Goal: Task Accomplishment & Management: Manage account settings

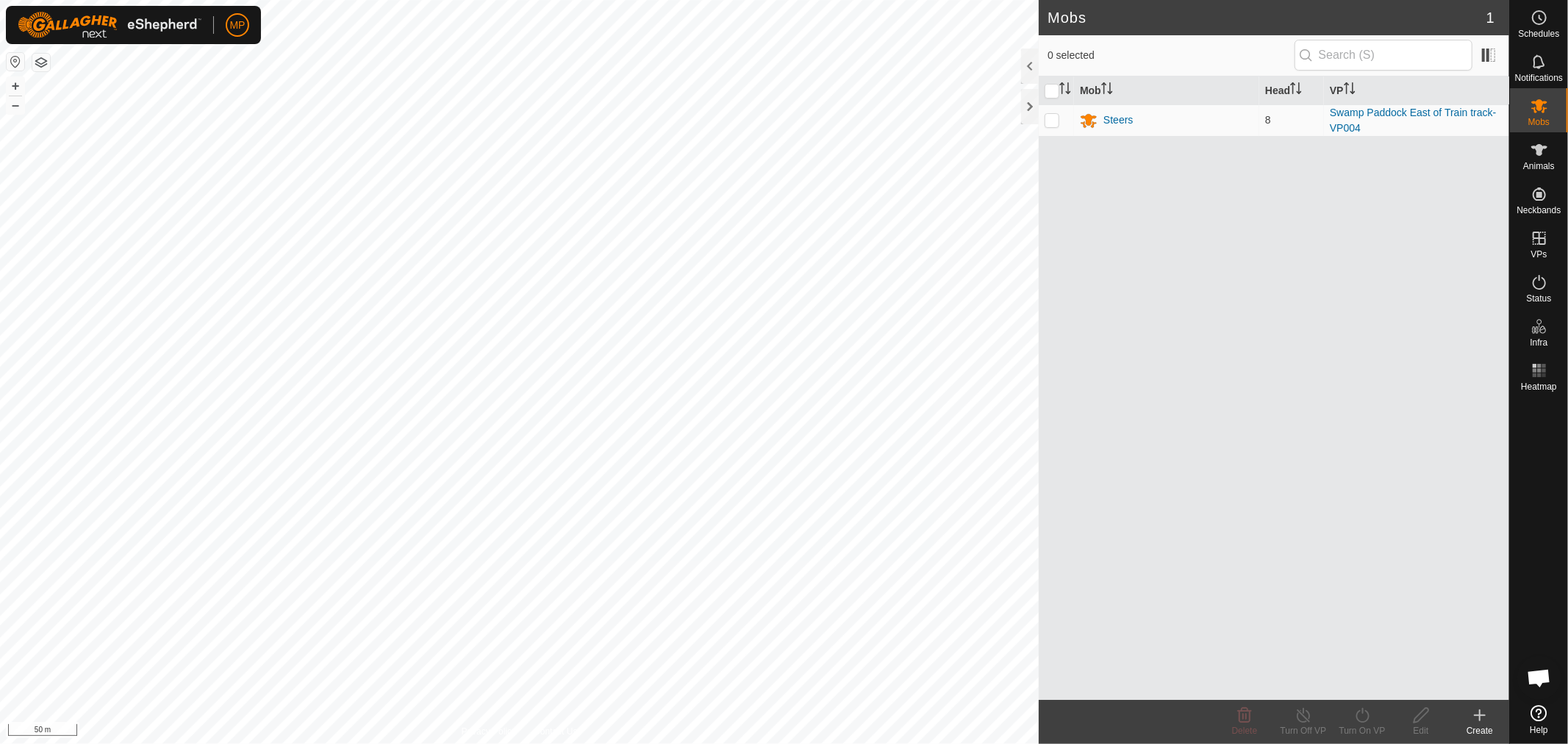
scroll to position [878, 0]
click at [1541, 156] on icon at bounding box center [1539, 150] width 18 height 18
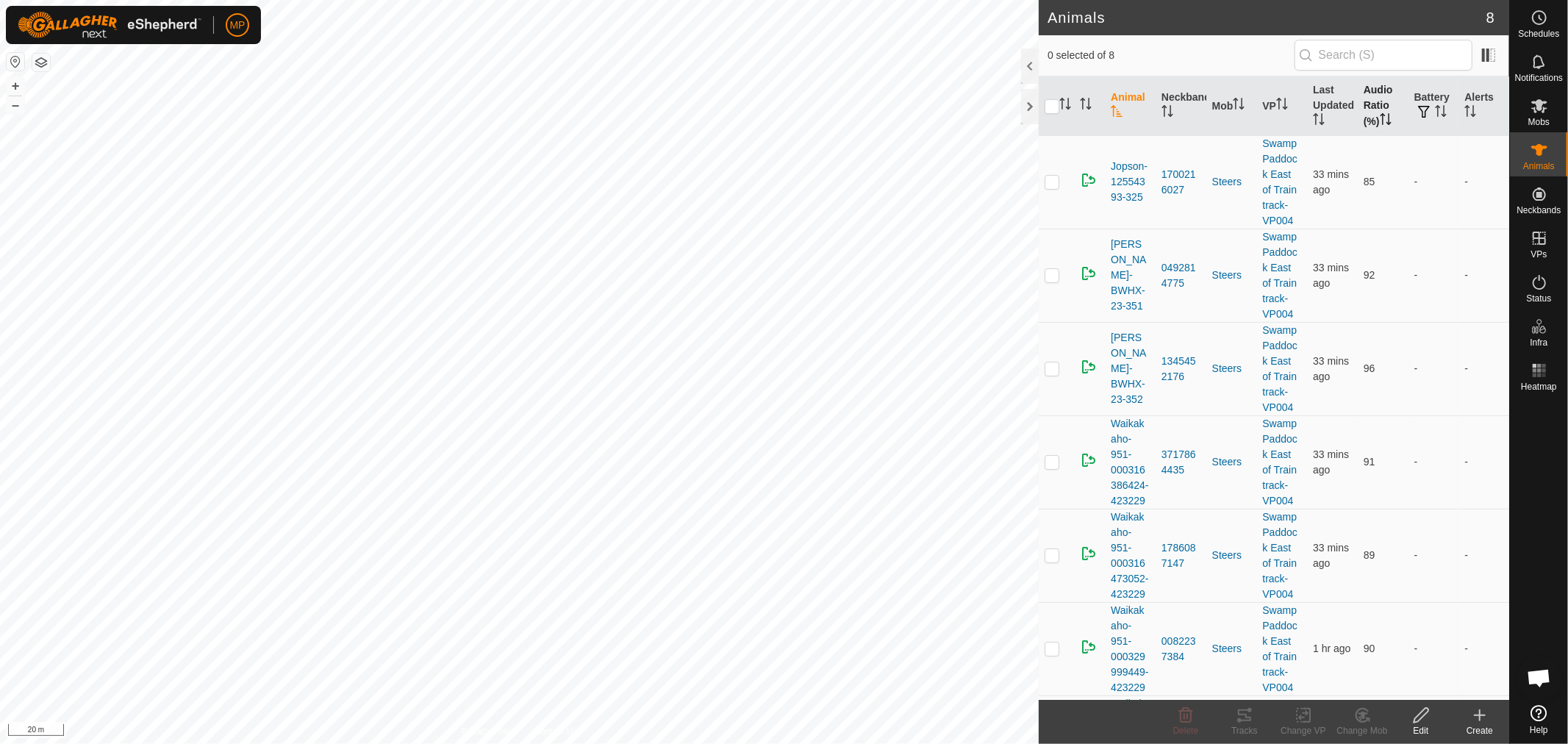
click at [1369, 98] on th "Audio Ratio (%)" at bounding box center [1382, 106] width 50 height 59
click at [1046, 181] on p-checkbox at bounding box center [1052, 181] width 14 height 12
checkbox input "true"
click at [1242, 725] on div "Tracks" at bounding box center [1245, 731] width 59 height 13
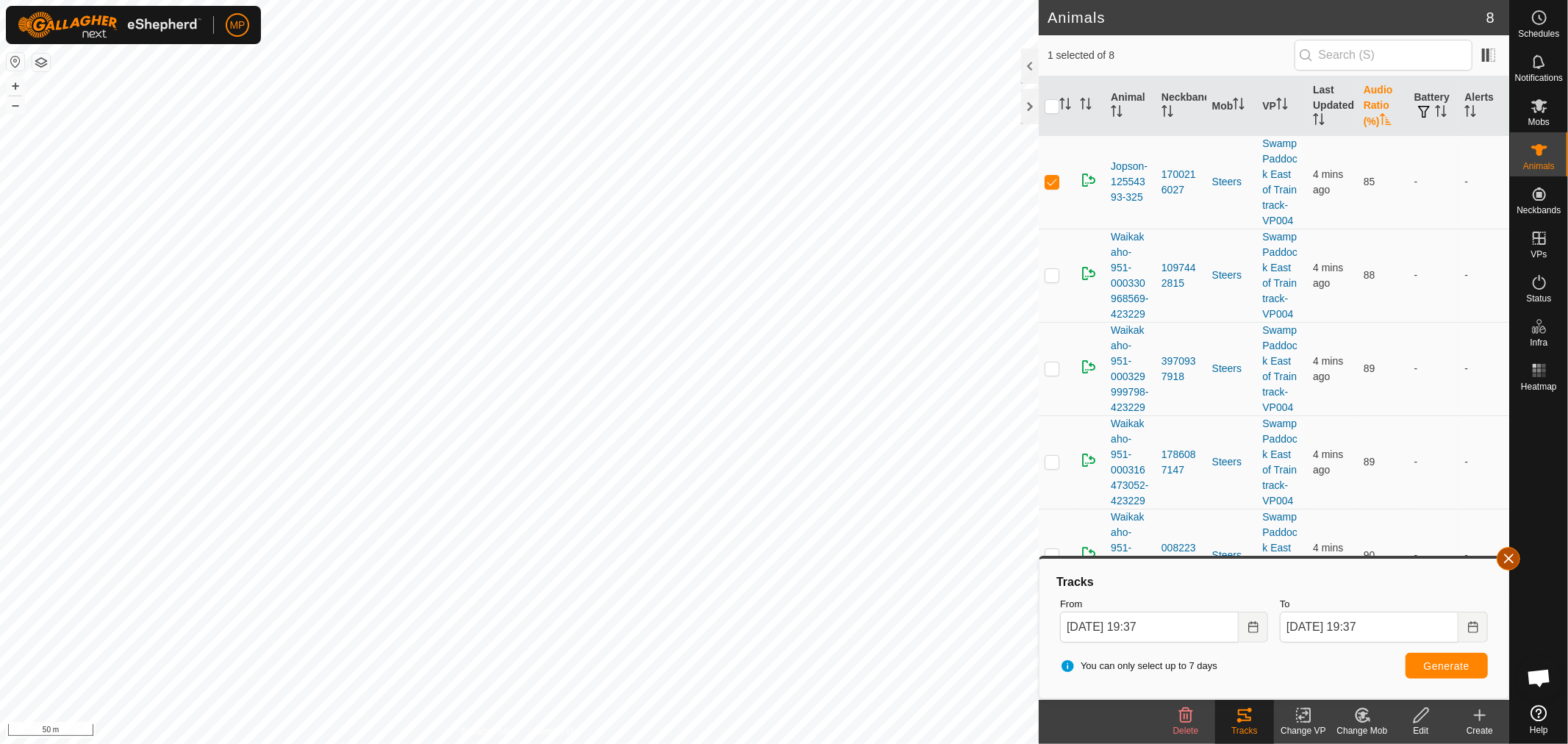
click at [1507, 552] on button "button" at bounding box center [1508, 558] width 23 height 23
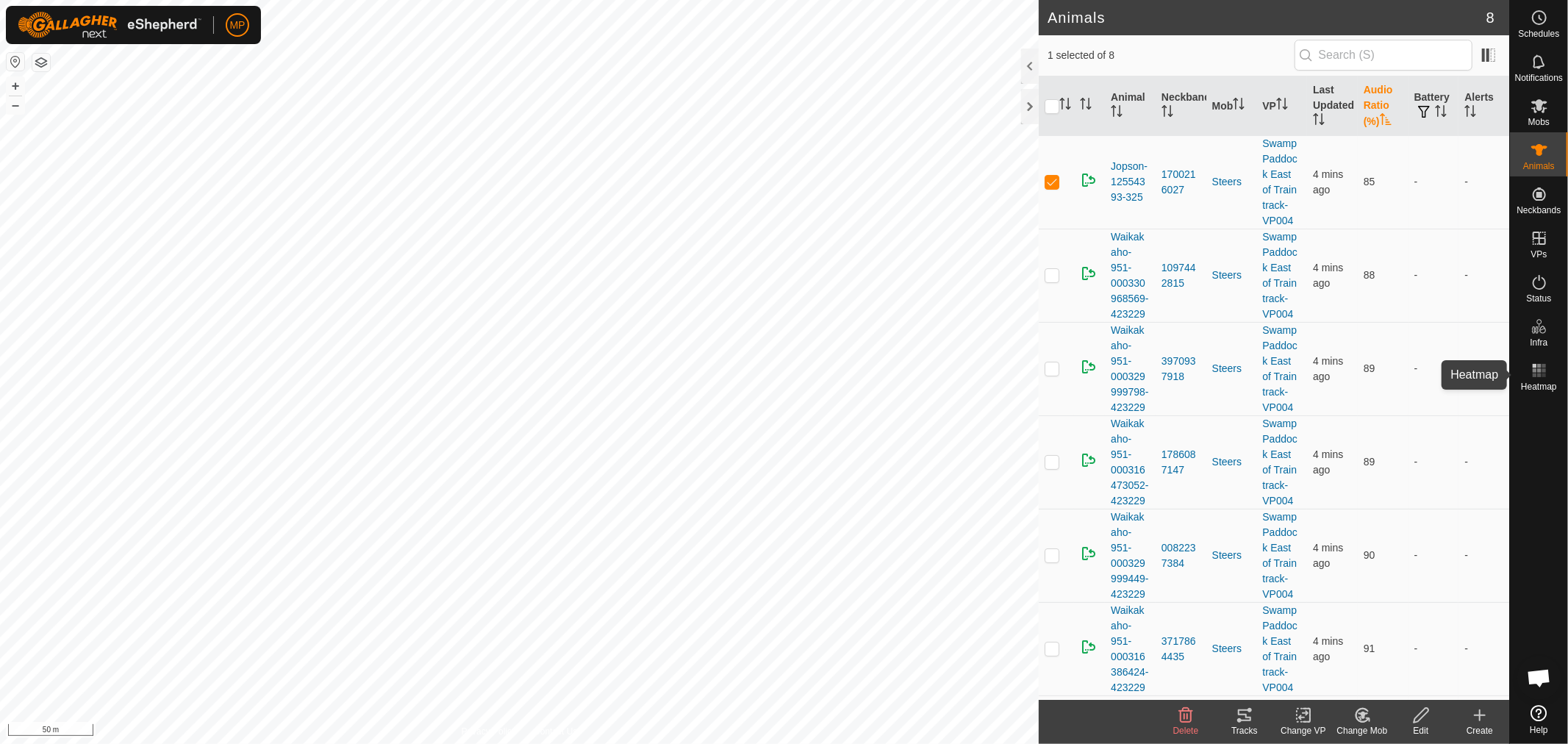
click at [1532, 376] on rect at bounding box center [1534, 375] width 4 height 4
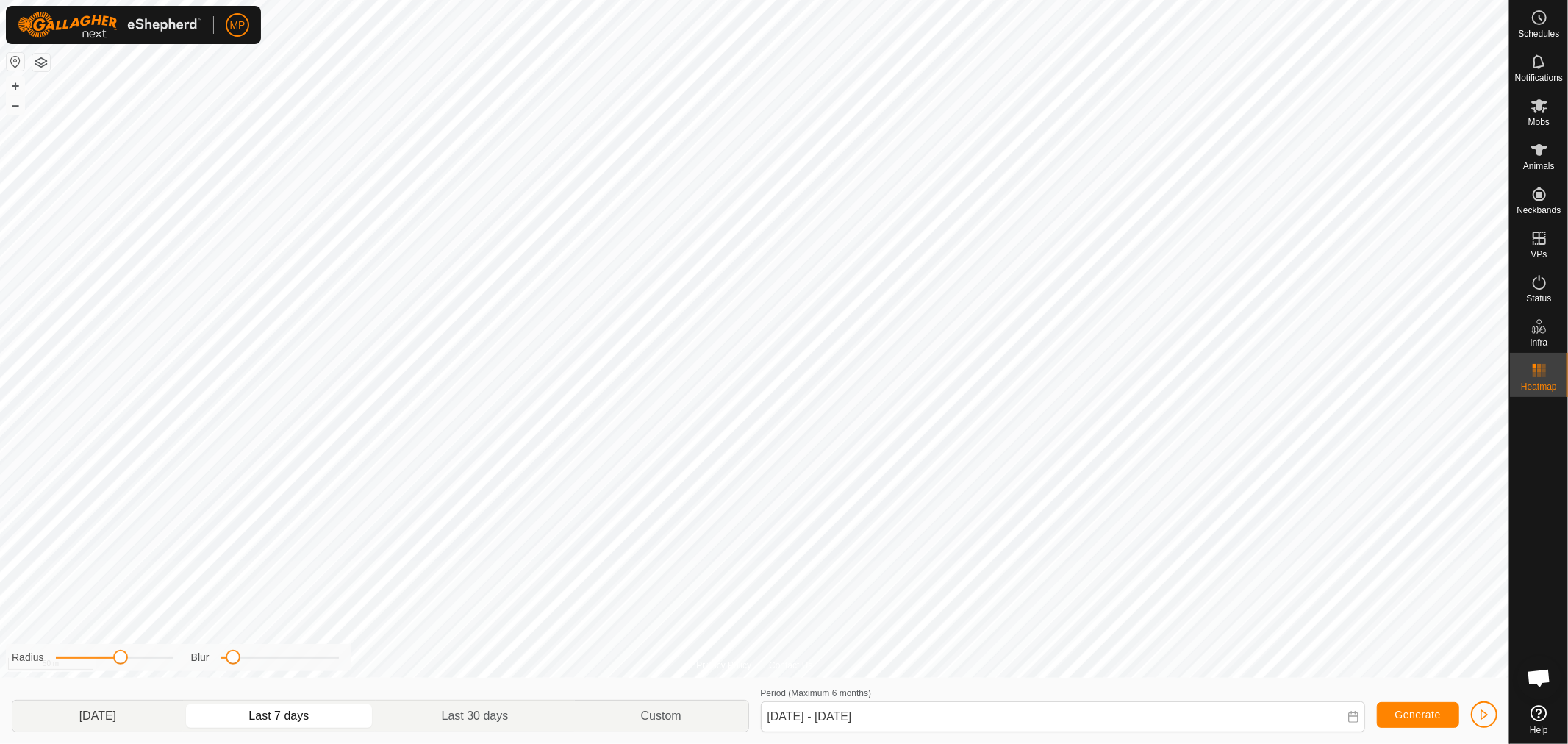
click at [138, 715] on p-togglebutton "[DATE]" at bounding box center [98, 715] width 171 height 31
type input "[DATE] - [DATE]"
drag, startPoint x: 121, startPoint y: 663, endPoint x: 287, endPoint y: 651, distance: 166.4
click at [287, 651] on div "Radius Blur" at bounding box center [179, 657] width 345 height 27
click at [436, 672] on div "Privacy Policy Contact Us Jopson-12554393-325 1700216027 Swamp Paddock East of …" at bounding box center [754, 372] width 1509 height 744
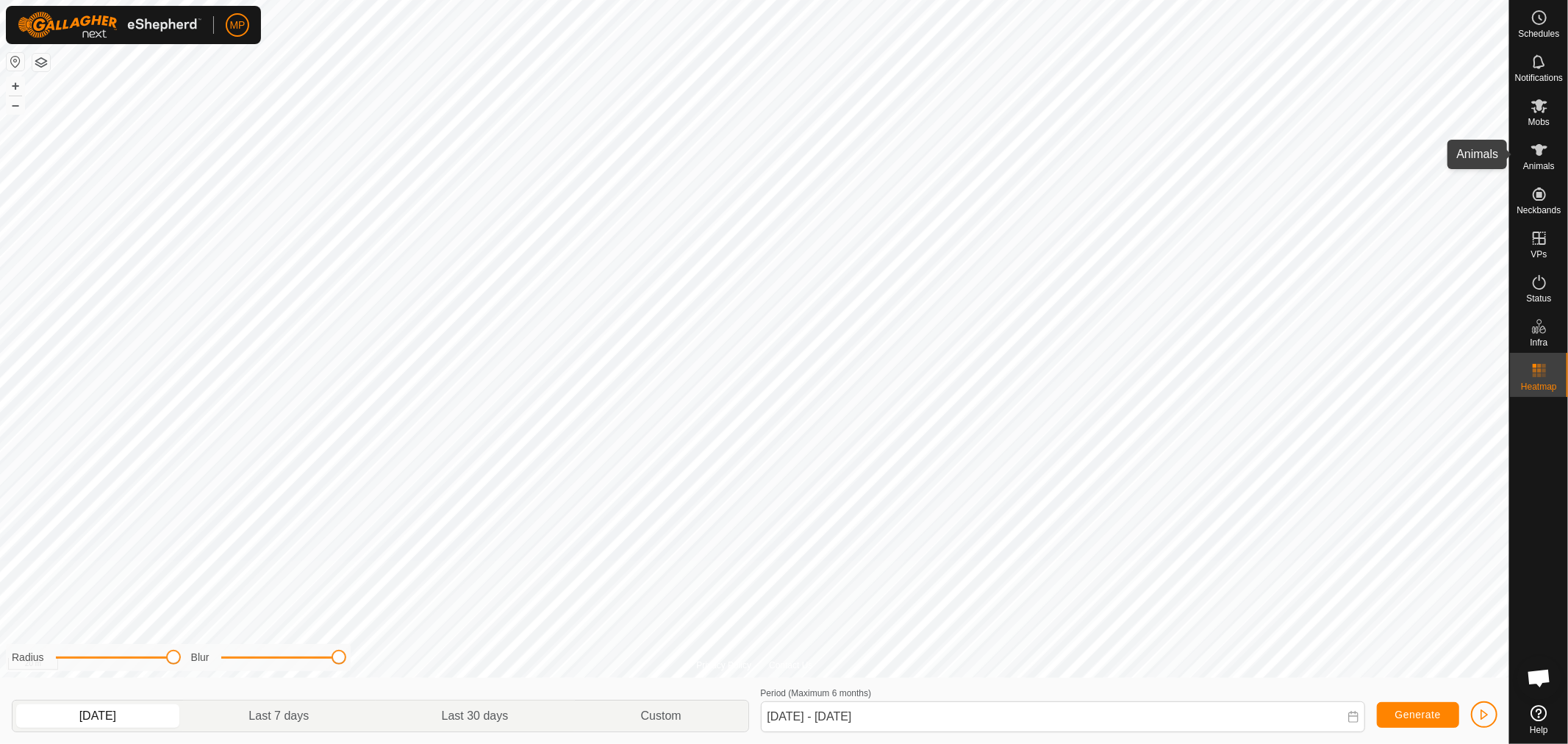
click at [1530, 159] on es-animals-svg-icon at bounding box center [1538, 150] width 26 height 23
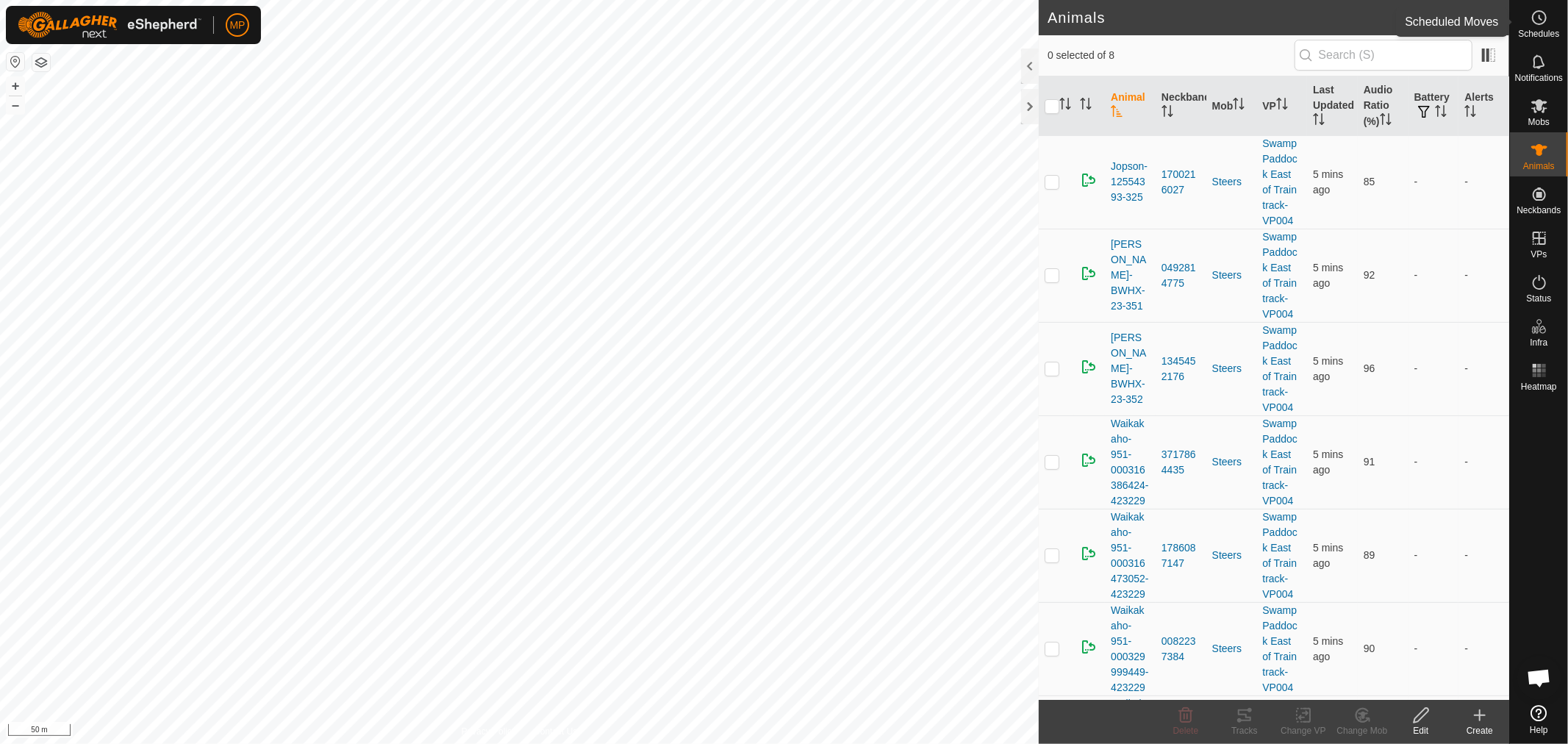
click at [1545, 30] on span "Schedules" at bounding box center [1538, 34] width 41 height 9
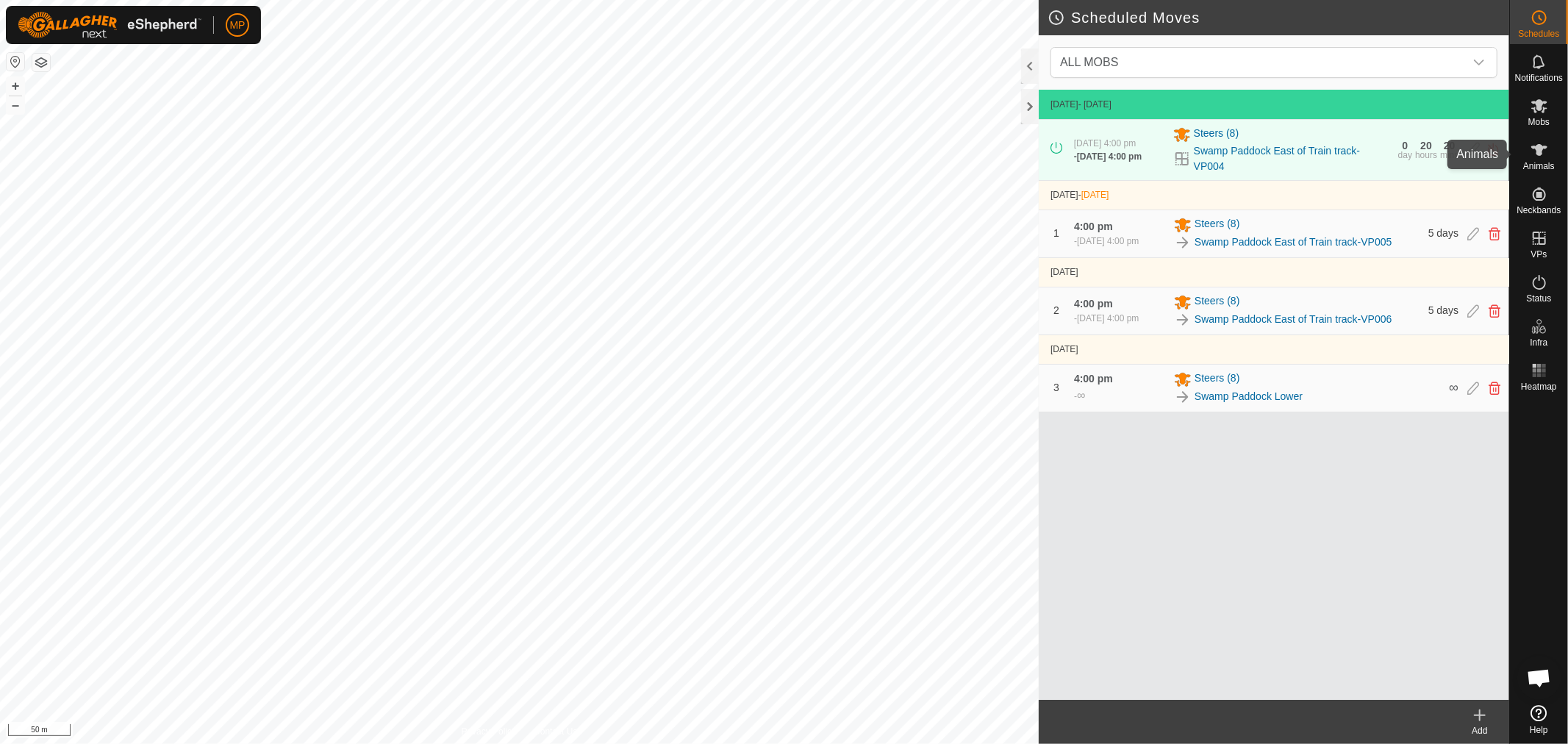
click at [1537, 158] on icon at bounding box center [1539, 150] width 18 height 18
